Goal: Navigation & Orientation: Find specific page/section

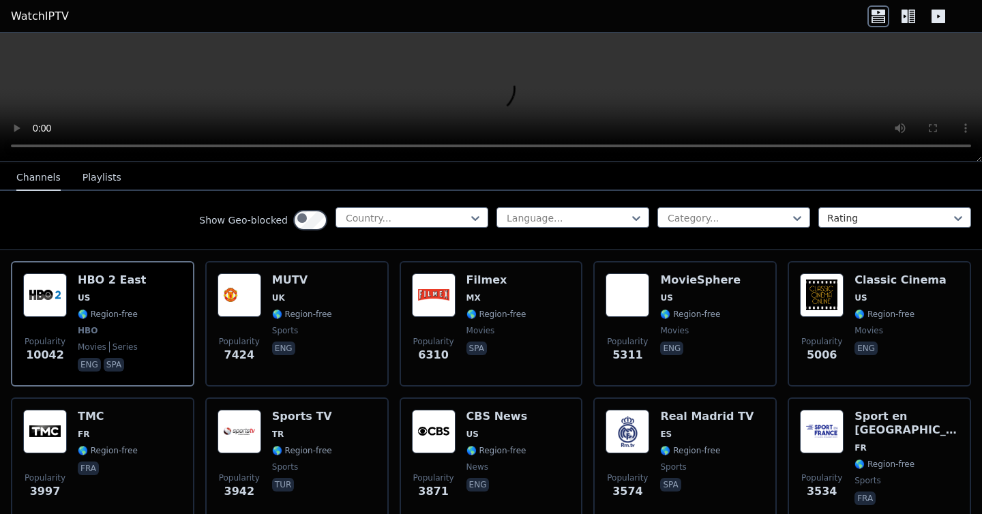
scroll to position [162, 0]
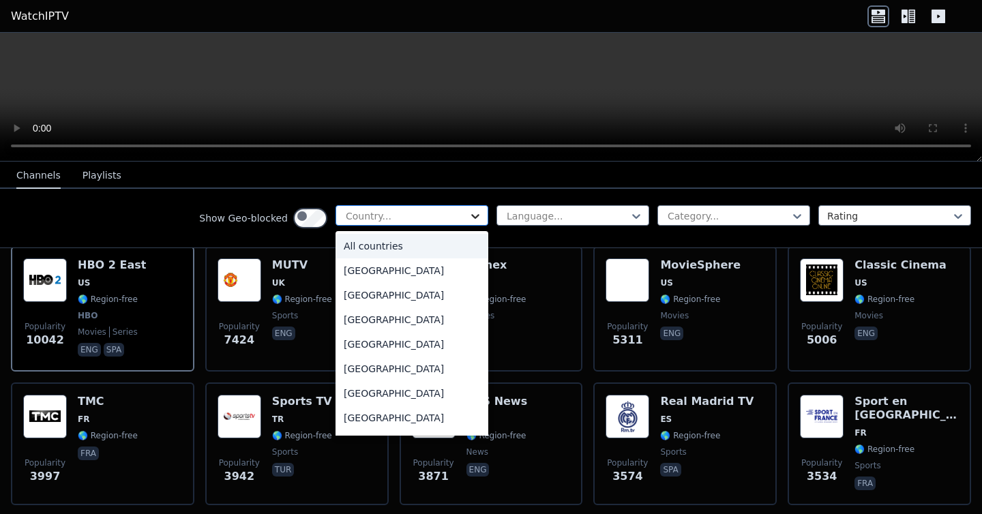
click at [471, 219] on icon at bounding box center [475, 216] width 8 height 5
type input "**"
click at [335, 307] on div "[GEOGRAPHIC_DATA]" at bounding box center [411, 295] width 153 height 25
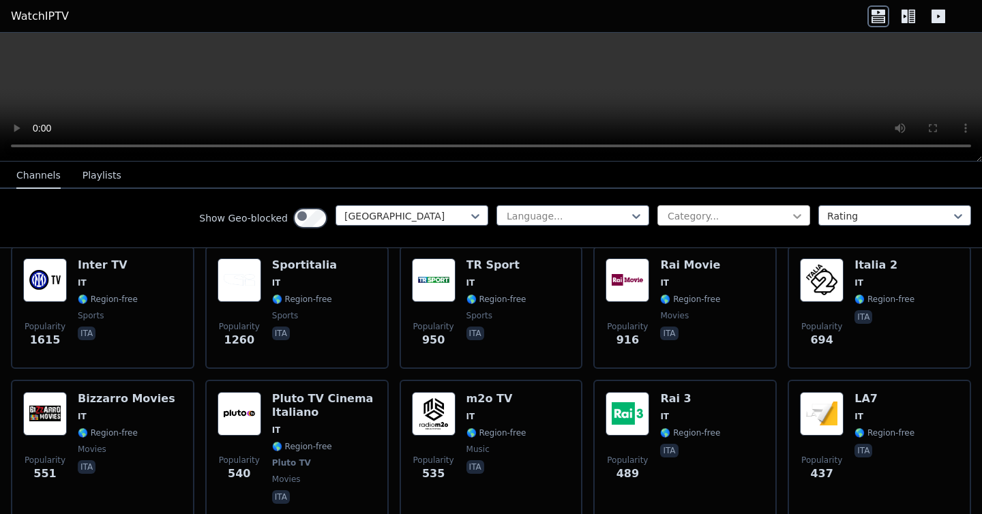
click at [790, 223] on icon at bounding box center [797, 216] width 14 height 14
click at [955, 223] on icon at bounding box center [958, 216] width 14 height 14
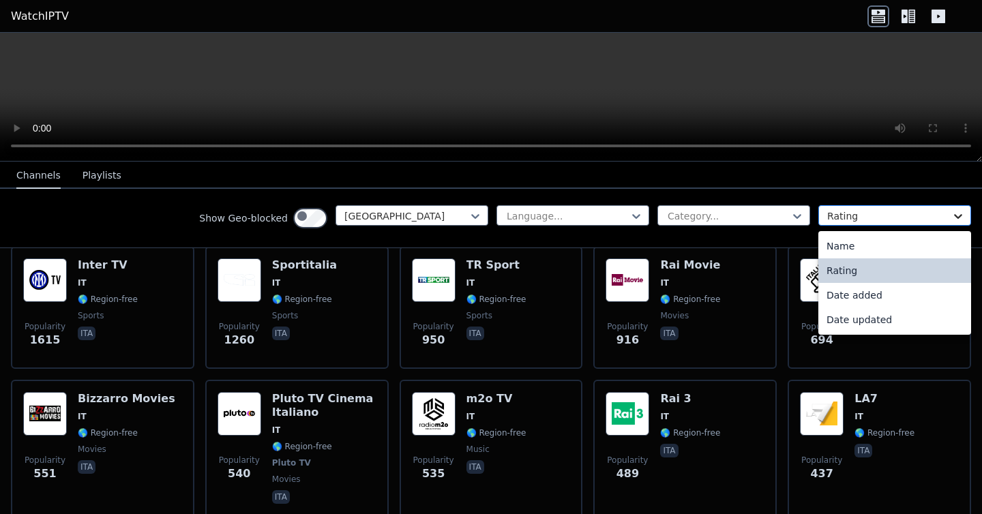
click at [955, 223] on icon at bounding box center [958, 216] width 14 height 14
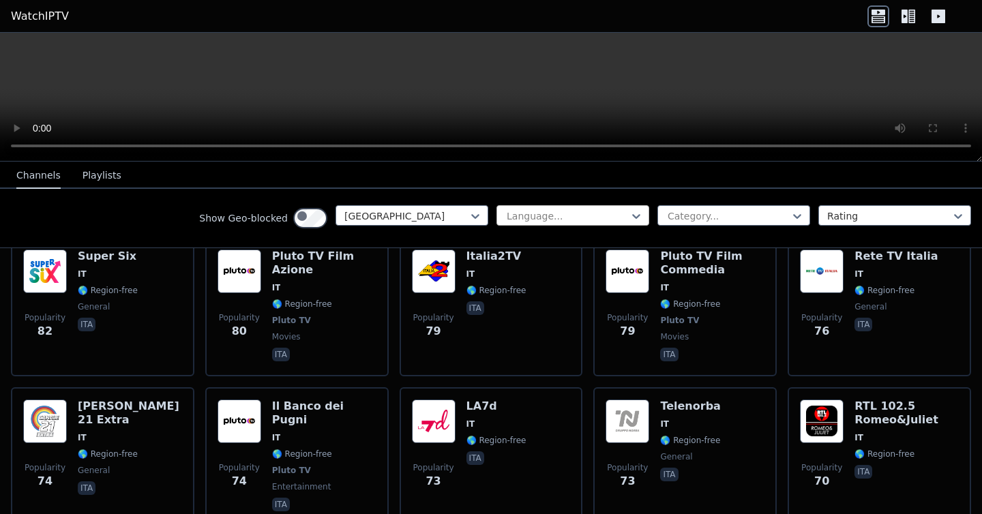
scroll to position [1345, 0]
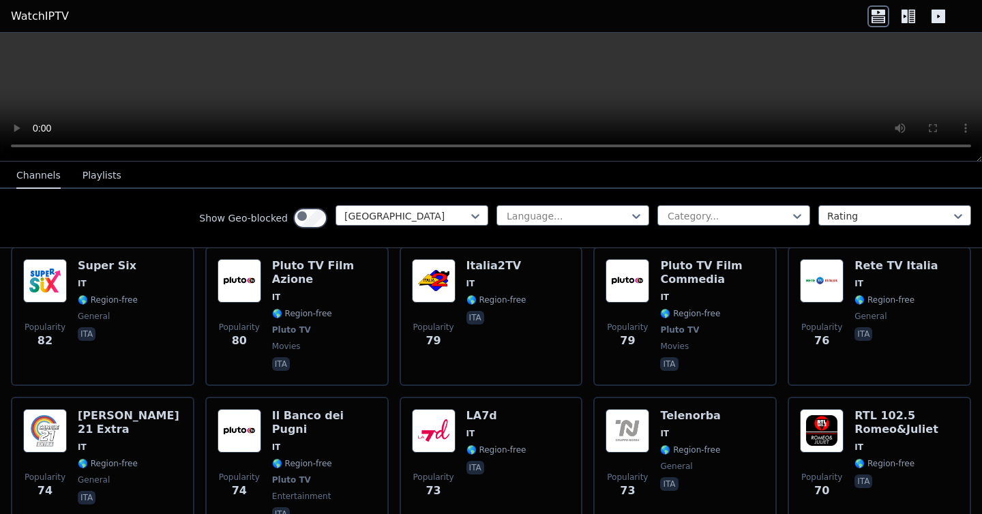
click at [119, 183] on button "Playlists" at bounding box center [101, 176] width 39 height 26
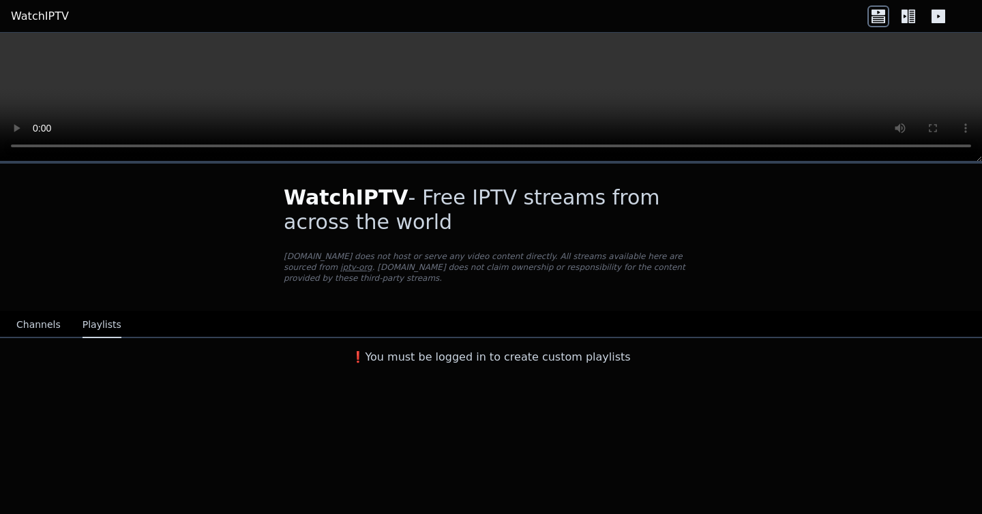
click at [37, 338] on button "Channels" at bounding box center [38, 325] width 44 height 26
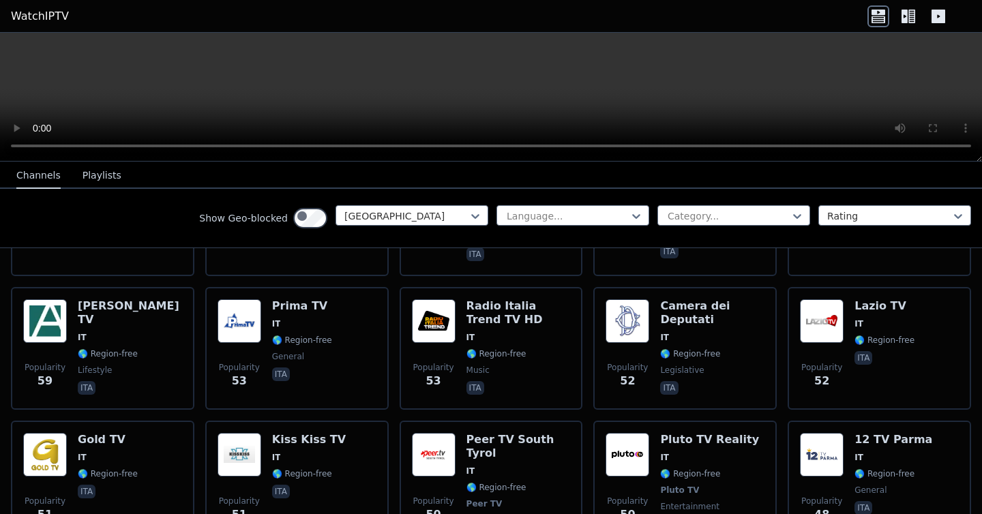
scroll to position [1767, 0]
